Goal: Check status

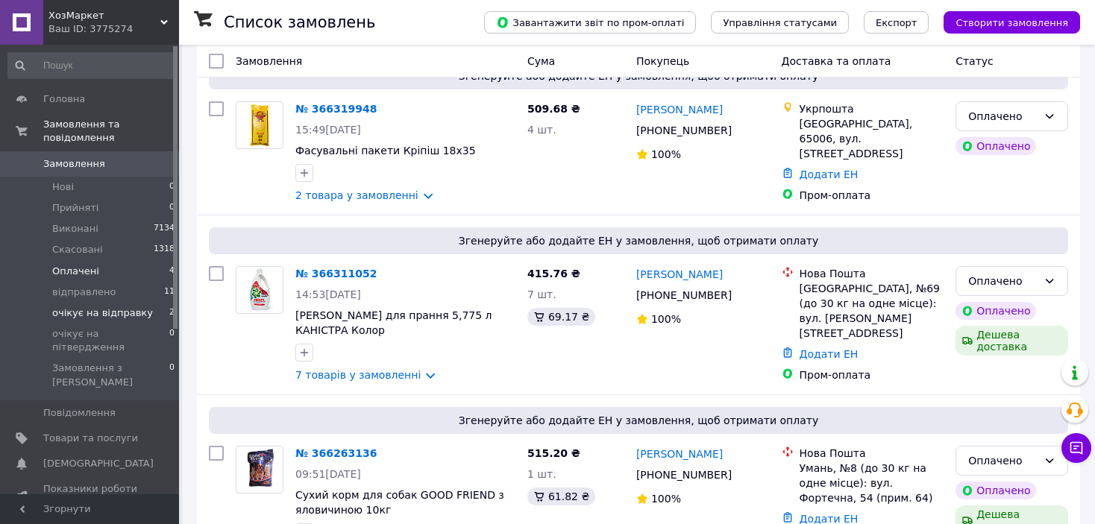
scroll to position [224, 0]
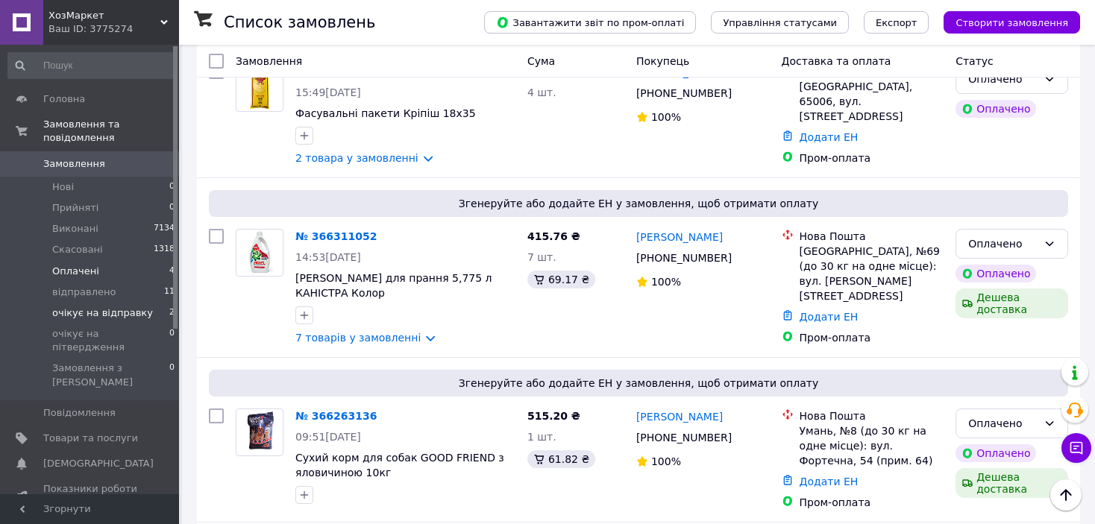
click at [157, 303] on li "очікує на відправку 2" at bounding box center [91, 313] width 183 height 21
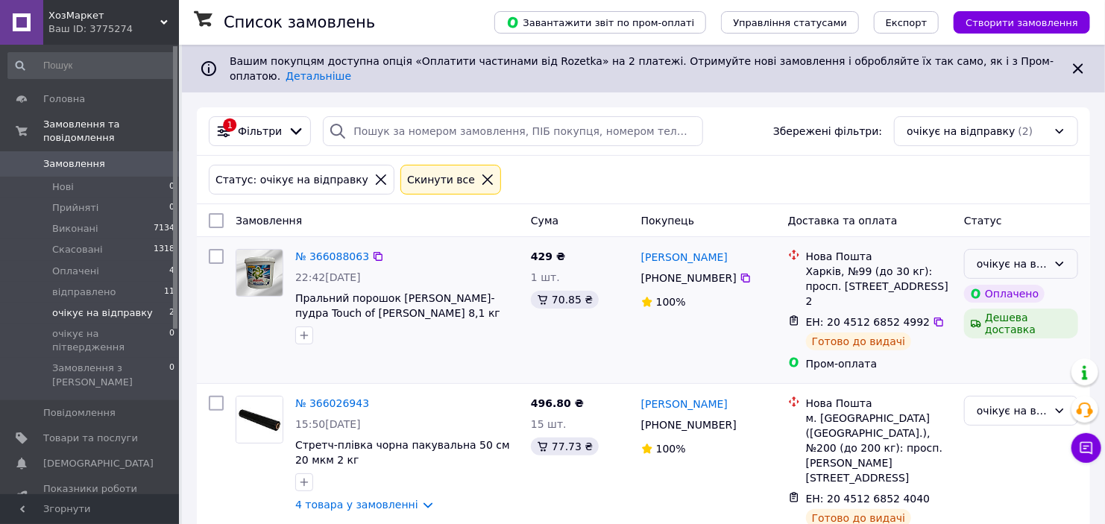
click at [1002, 259] on div "очікує на відправку" at bounding box center [1012, 264] width 71 height 16
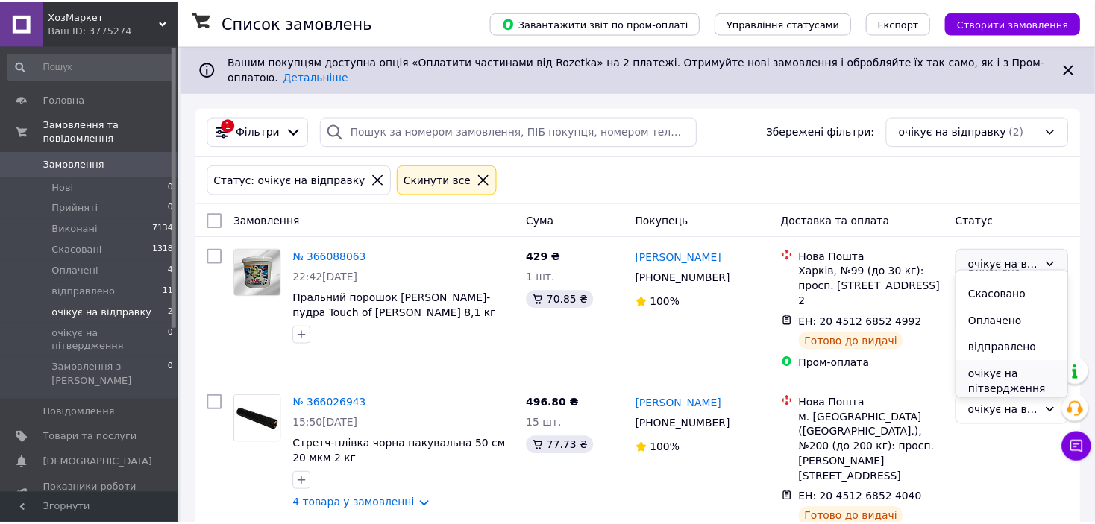
scroll to position [47, 0]
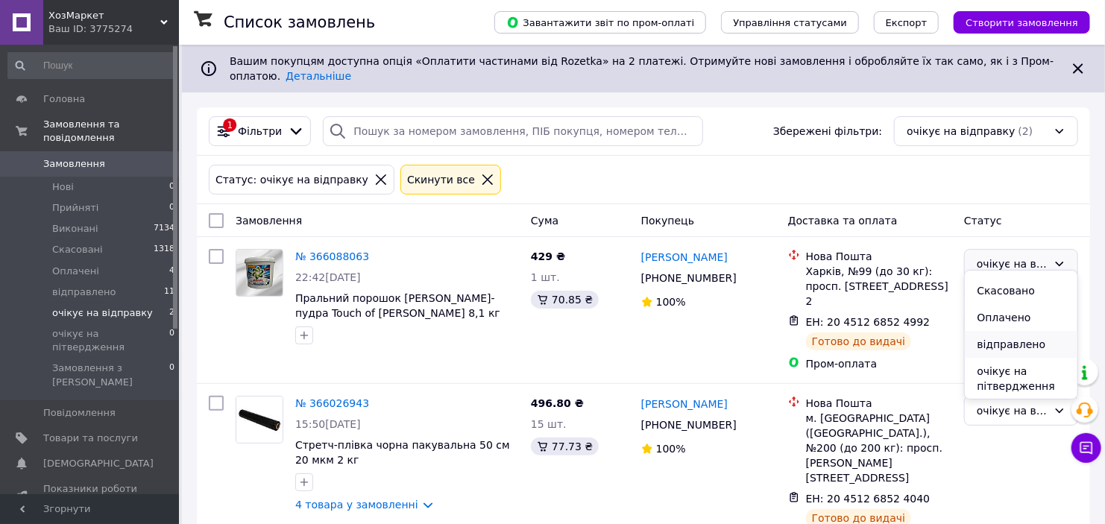
click at [985, 340] on li "відправлено" at bounding box center [1021, 344] width 113 height 27
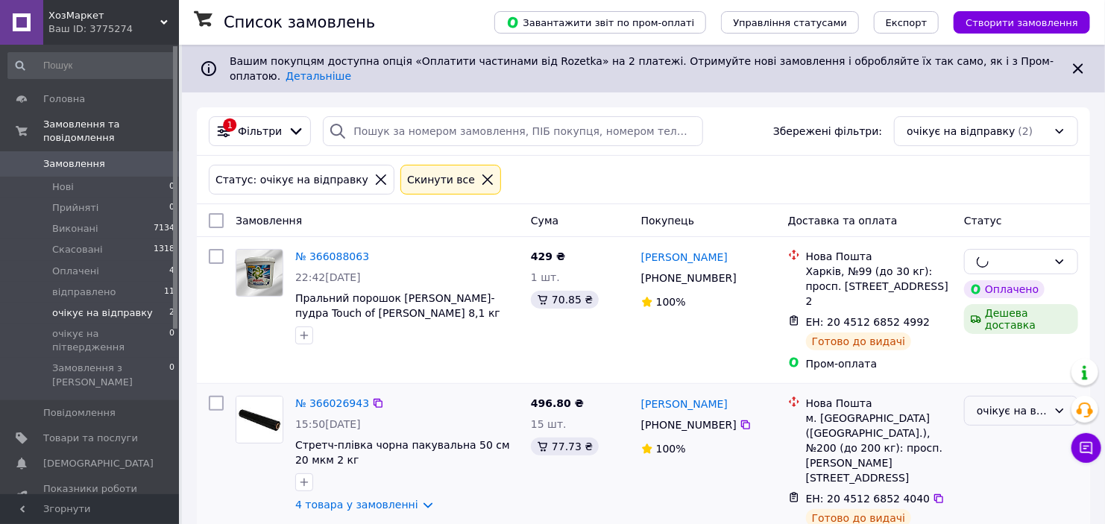
click at [993, 403] on div "очікує на відправку" at bounding box center [1012, 411] width 71 height 16
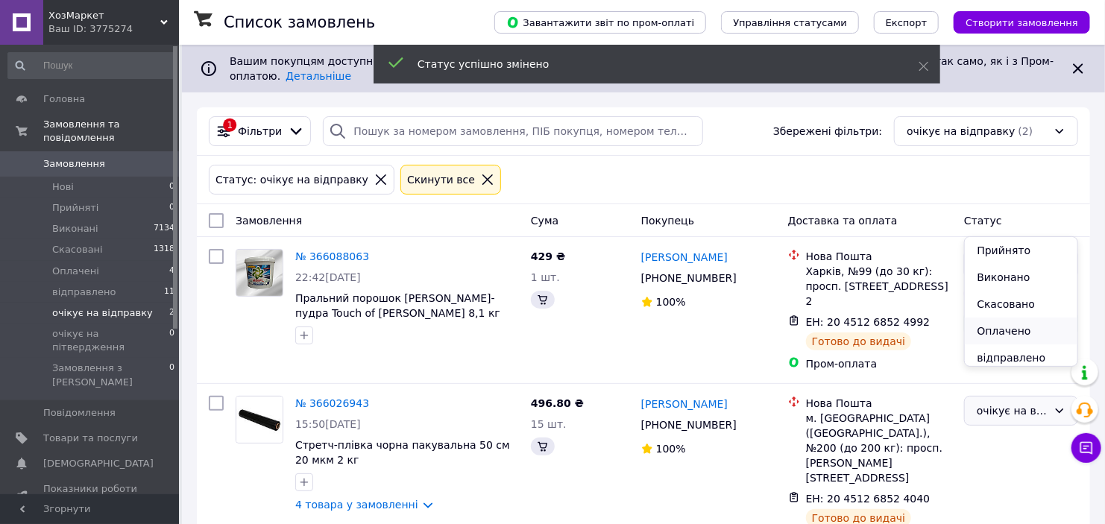
click at [995, 339] on li "Оплачено" at bounding box center [1021, 331] width 113 height 27
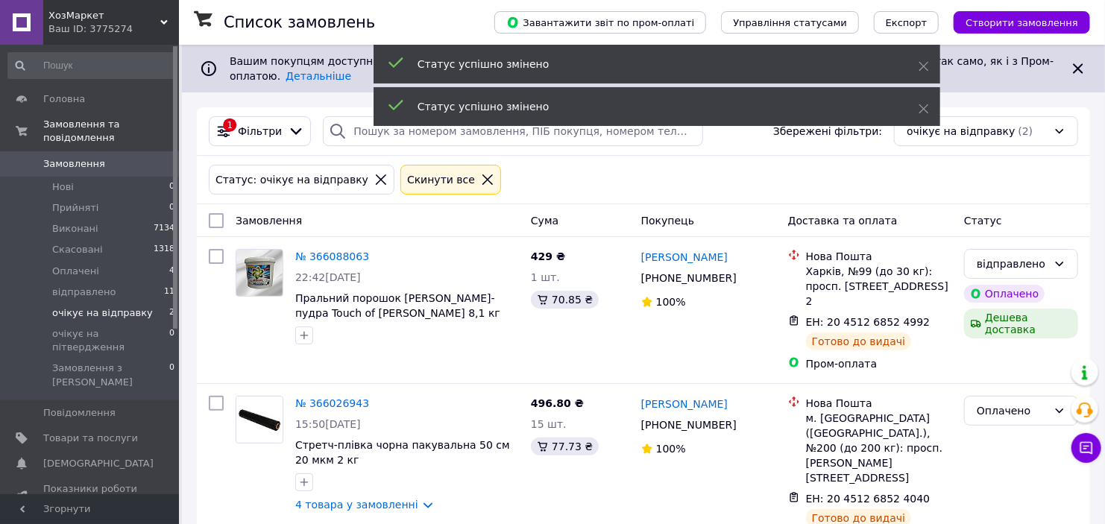
click at [1004, 403] on div "Оплачено" at bounding box center [1012, 411] width 71 height 16
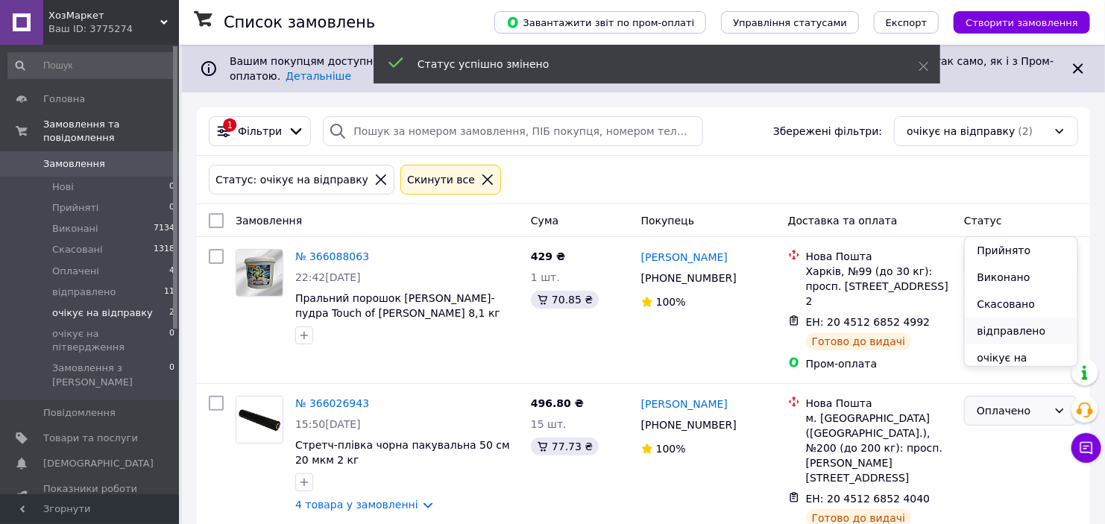
click at [1006, 321] on li "відправлено" at bounding box center [1021, 331] width 113 height 27
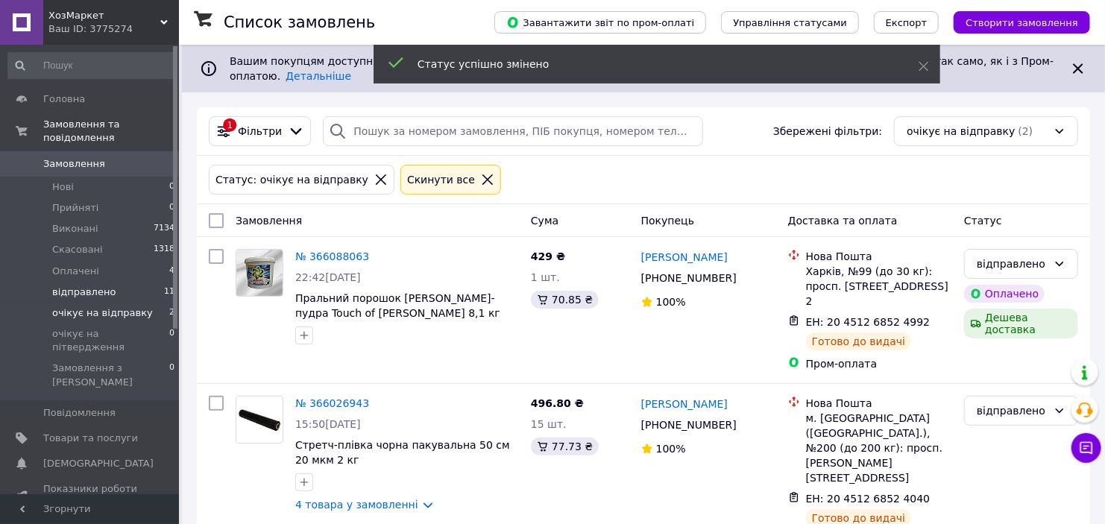
click at [119, 286] on li "відправлено 11" at bounding box center [91, 292] width 183 height 21
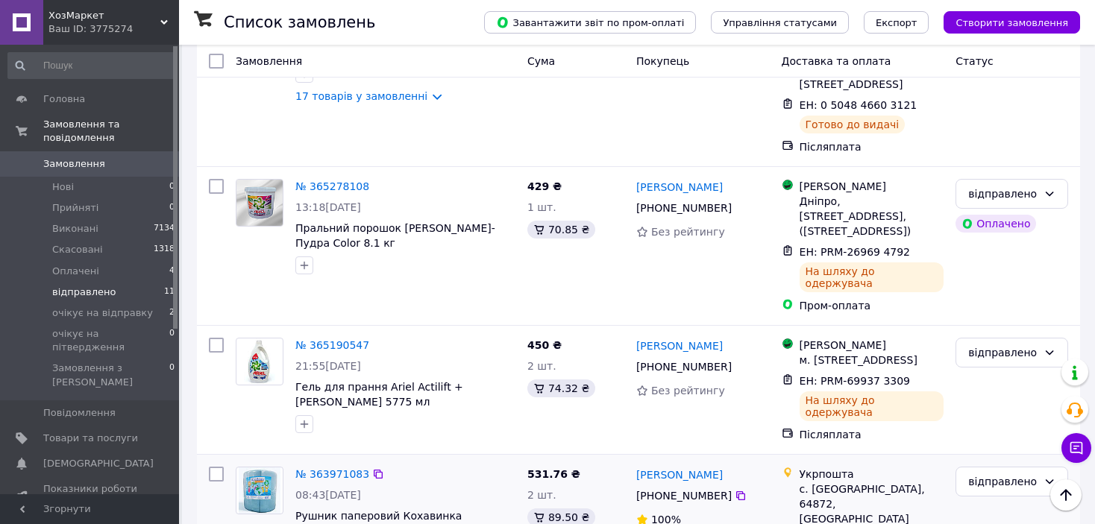
scroll to position [1295, 0]
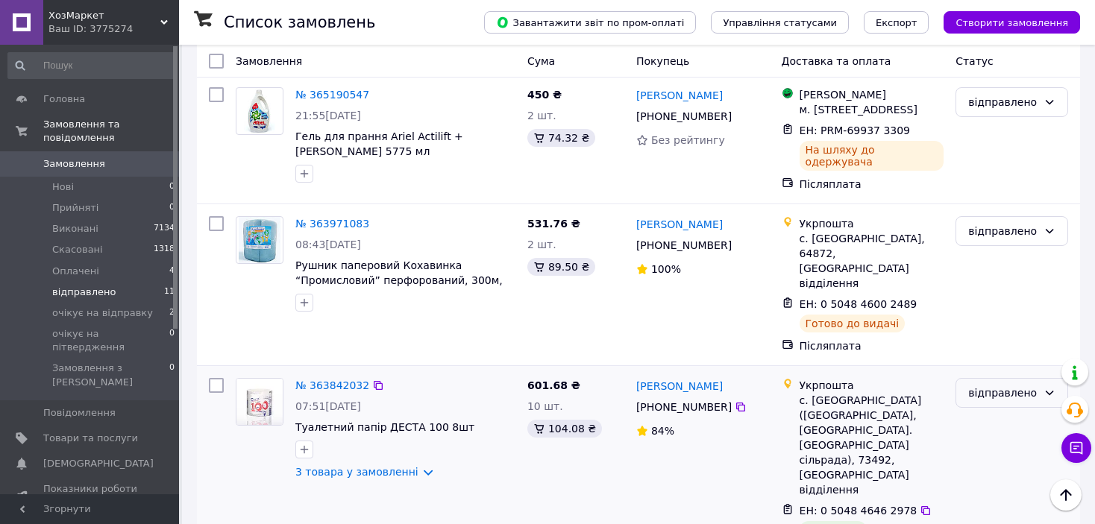
click at [1028, 385] on div "відправлено" at bounding box center [1002, 393] width 69 height 16
click at [992, 277] on li "Виконано" at bounding box center [1011, 286] width 111 height 27
click at [116, 261] on li "Оплачені 4" at bounding box center [91, 271] width 183 height 21
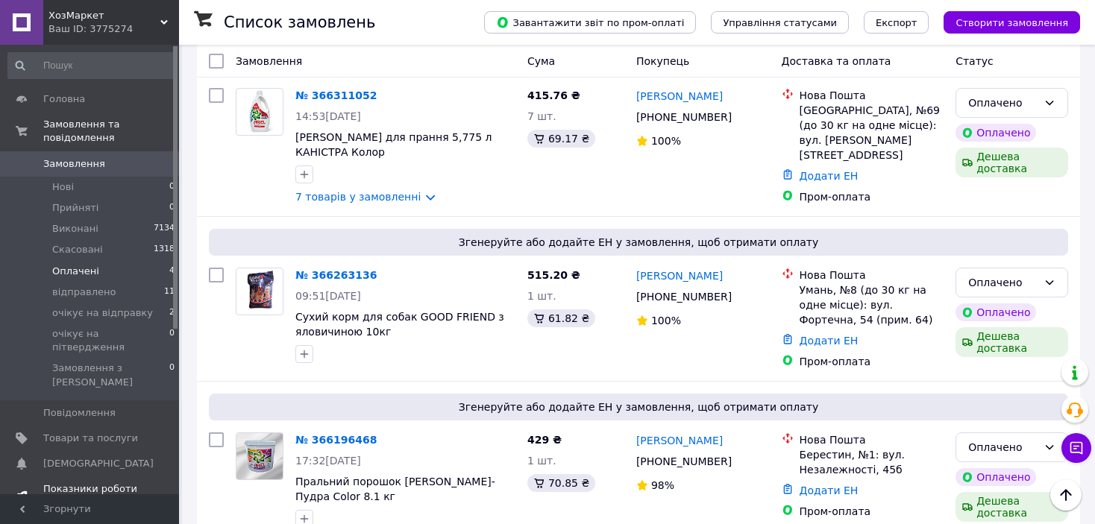
scroll to position [373, 0]
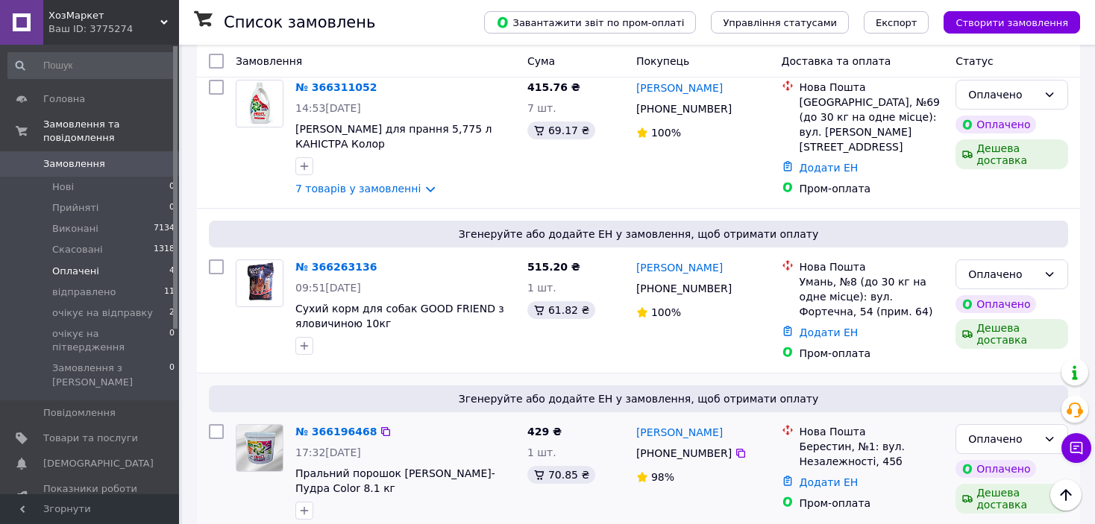
click at [305, 430] on div "№ 366196468" at bounding box center [336, 432] width 84 height 18
click at [310, 429] on link "№ 366196468" at bounding box center [335, 432] width 81 height 12
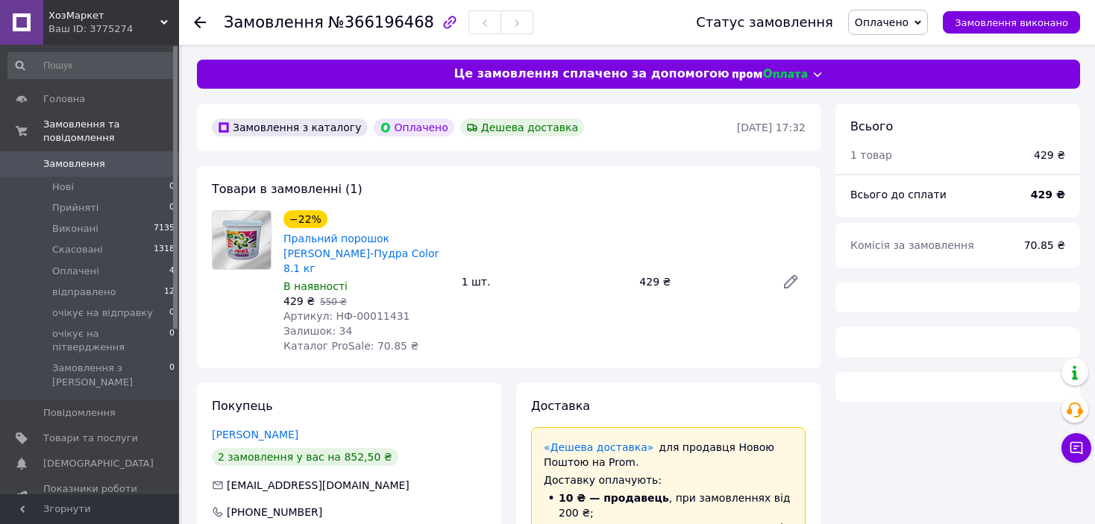
click at [925, 19] on span "Оплачено" at bounding box center [888, 22] width 80 height 25
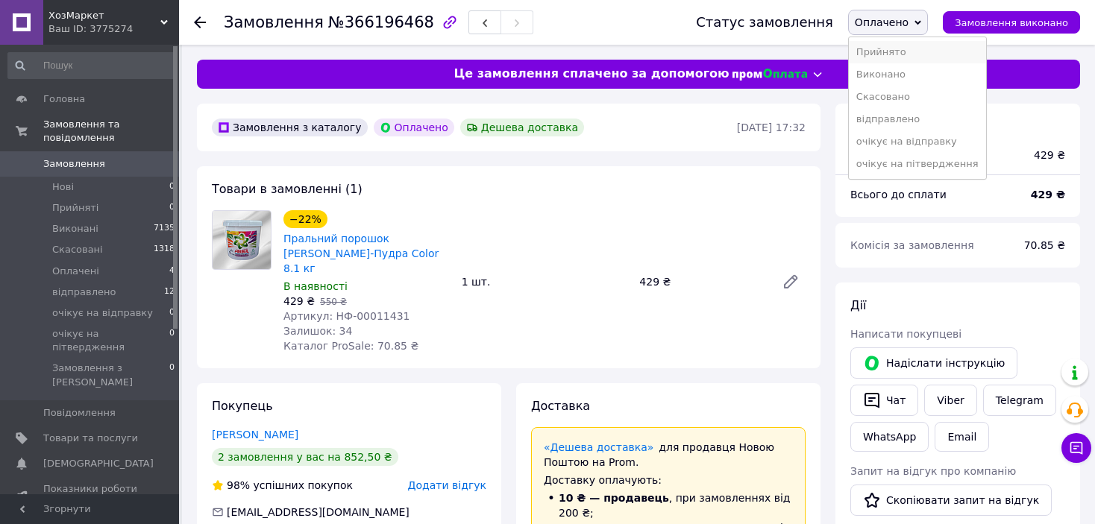
click at [917, 42] on li "Прийнято" at bounding box center [917, 52] width 137 height 22
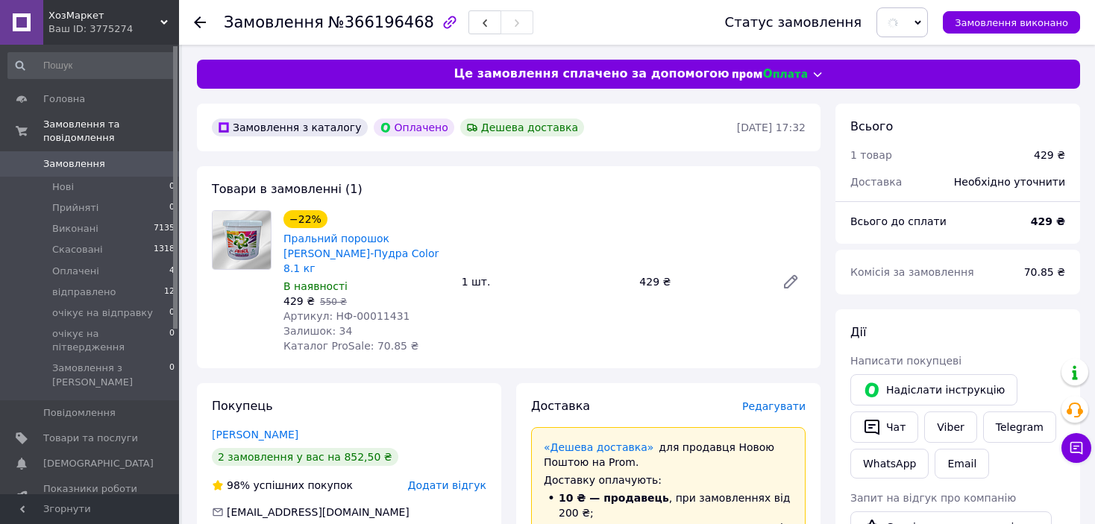
click at [374, 12] on div "Замовлення №366196468" at bounding box center [379, 22] width 310 height 25
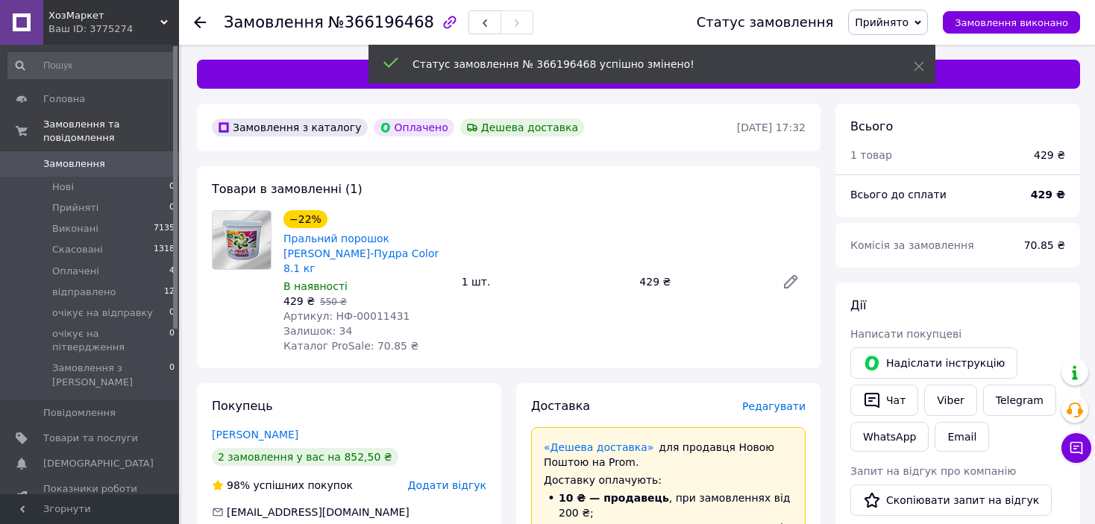
click at [379, 27] on span "№366196468" at bounding box center [381, 22] width 106 height 18
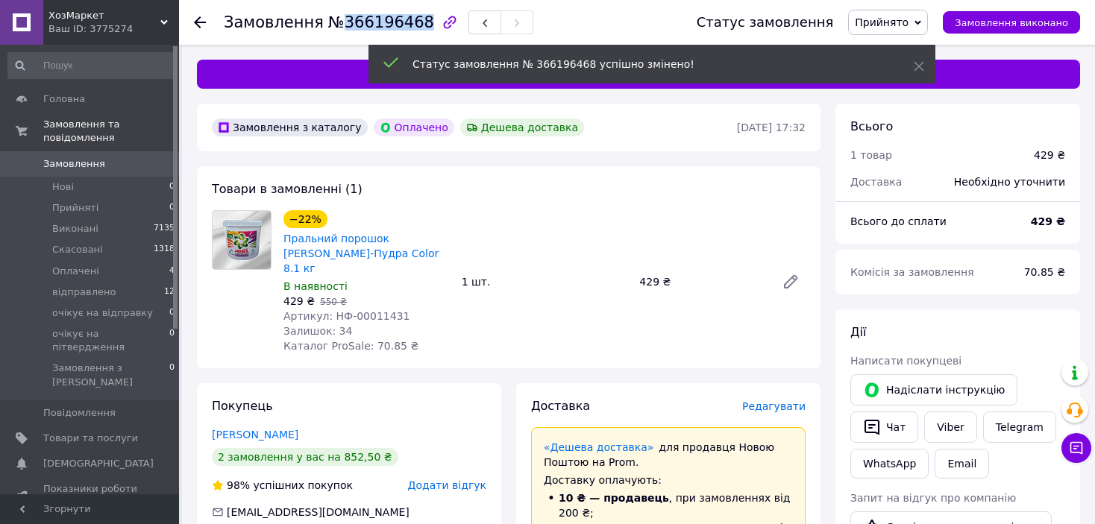
copy span "366196468"
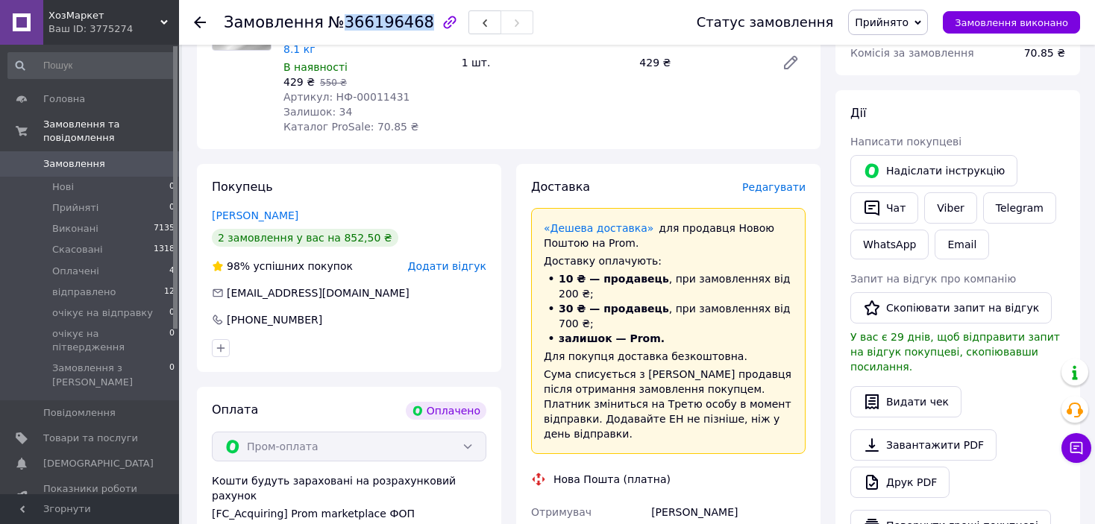
scroll to position [224, 0]
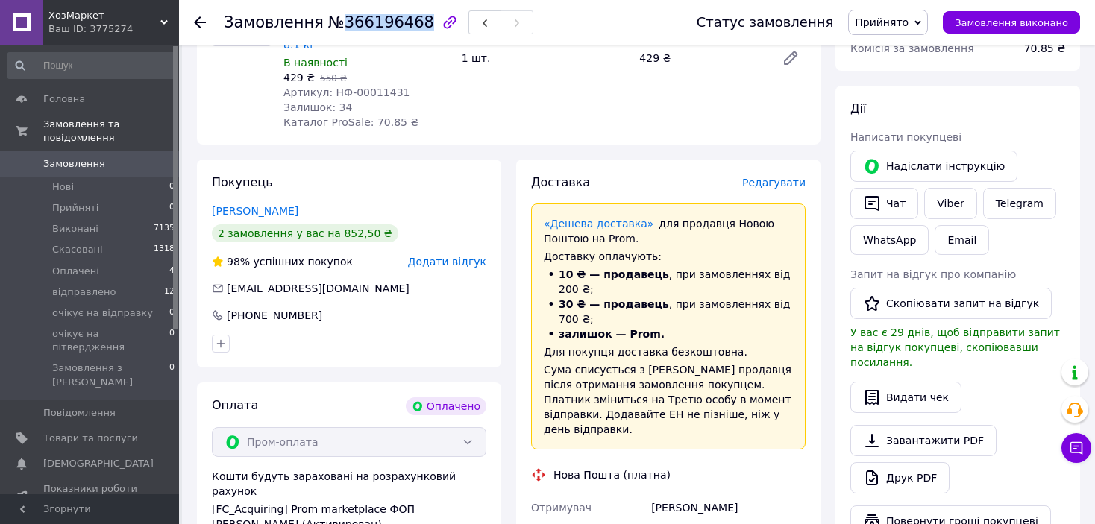
drag, startPoint x: 745, startPoint y: 463, endPoint x: 605, endPoint y: 485, distance: 141.9
copy div "Отримувач [PERSON_NAME]"
click at [373, 17] on span "№366196468" at bounding box center [381, 22] width 106 height 18
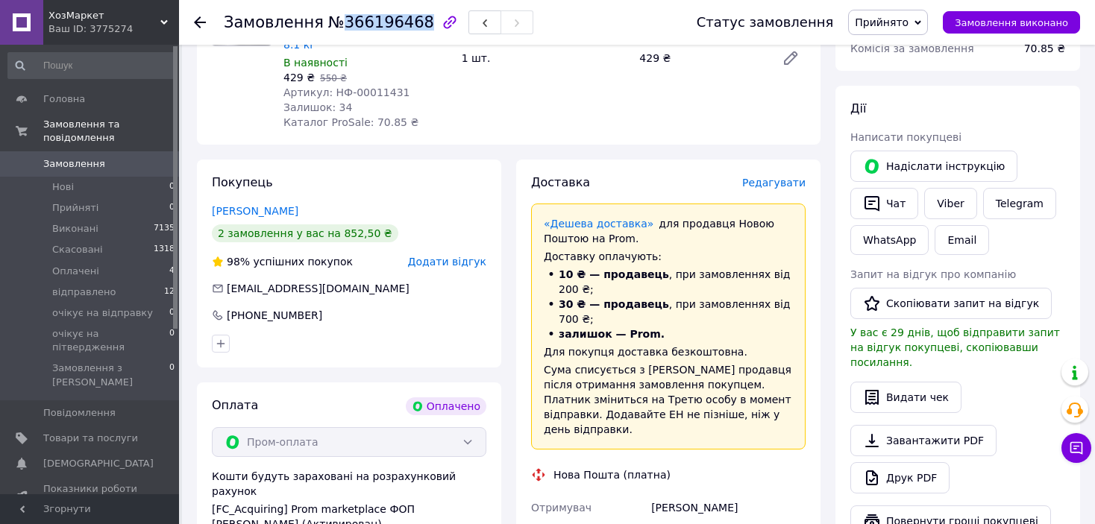
copy span "366196468"
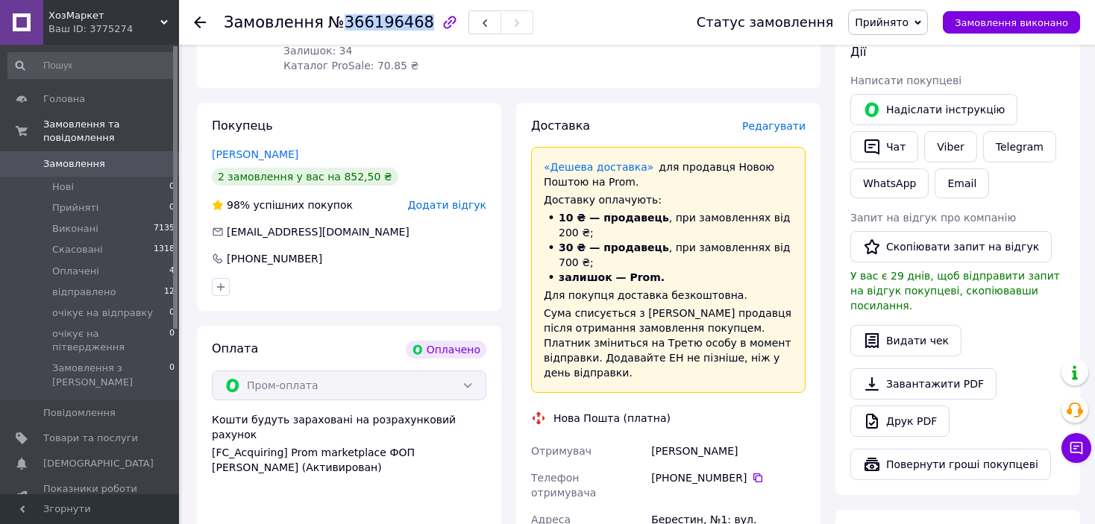
scroll to position [447, 0]
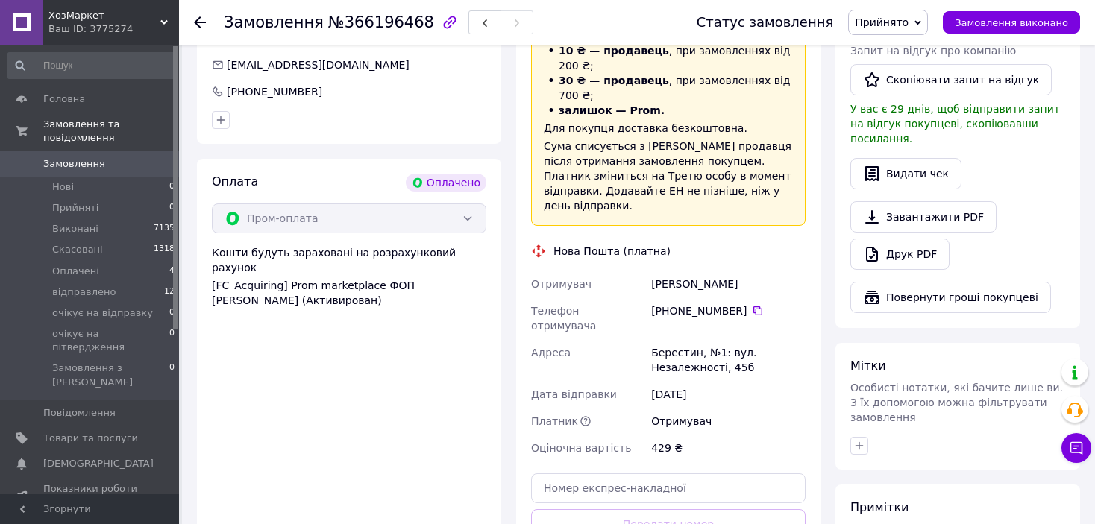
drag, startPoint x: 745, startPoint y: 268, endPoint x: 730, endPoint y: 287, distance: 23.9
click at [753, 307] on icon at bounding box center [757, 311] width 9 height 9
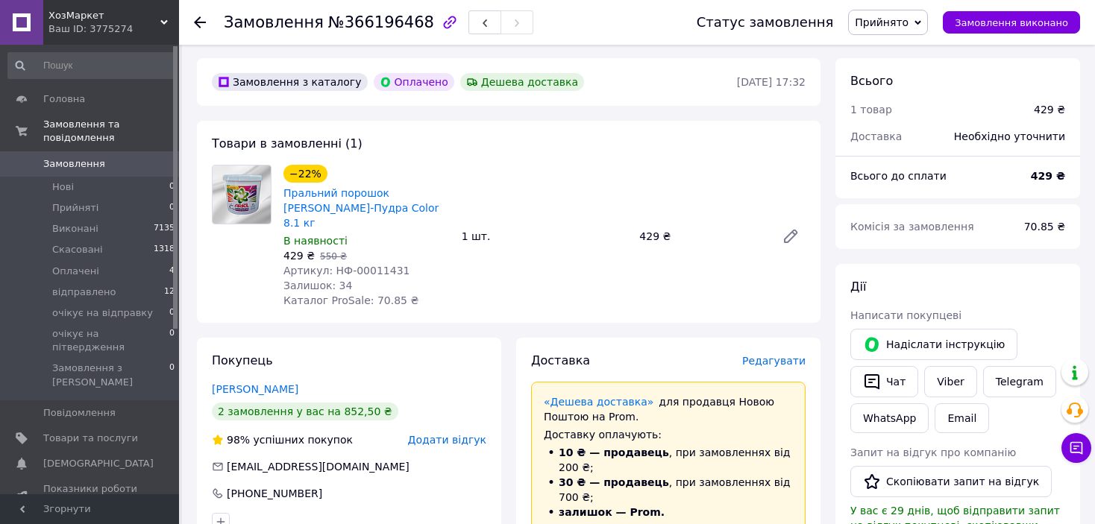
scroll to position [0, 0]
